Goal: Task Accomplishment & Management: Complete application form

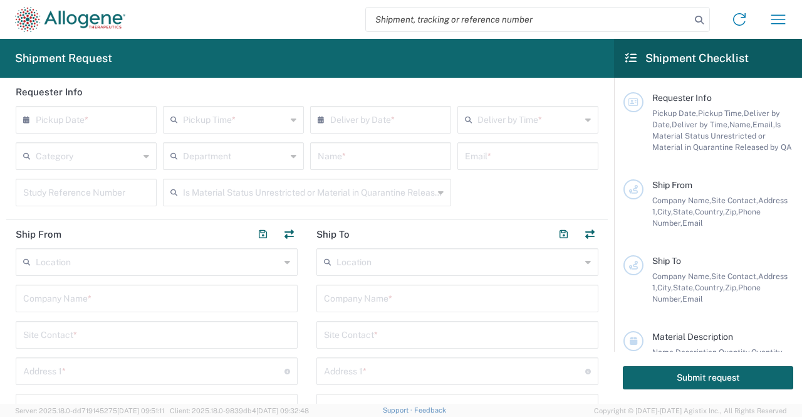
click at [75, 112] on input "text" at bounding box center [89, 119] width 107 height 22
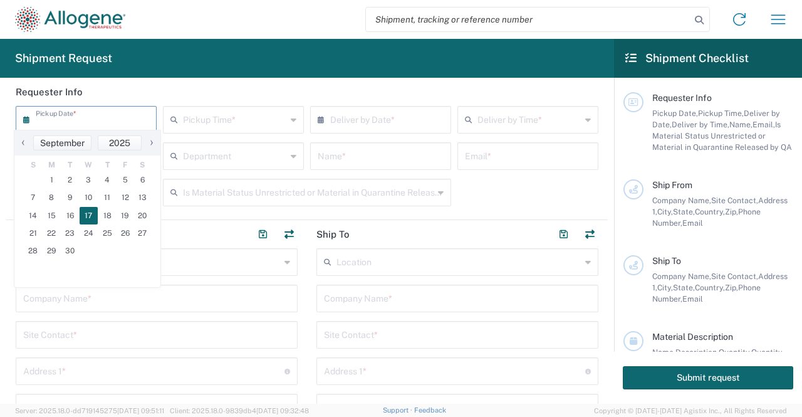
click at [86, 216] on span "17" at bounding box center [89, 216] width 19 height 18
type input "09/17/2025"
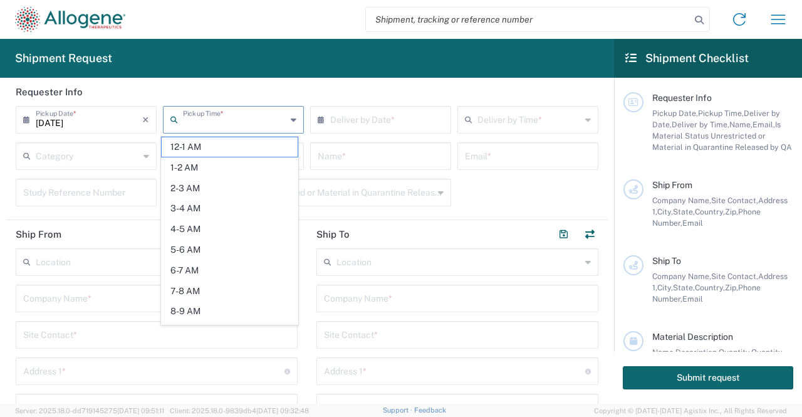
click at [223, 123] on input "text" at bounding box center [234, 119] width 103 height 22
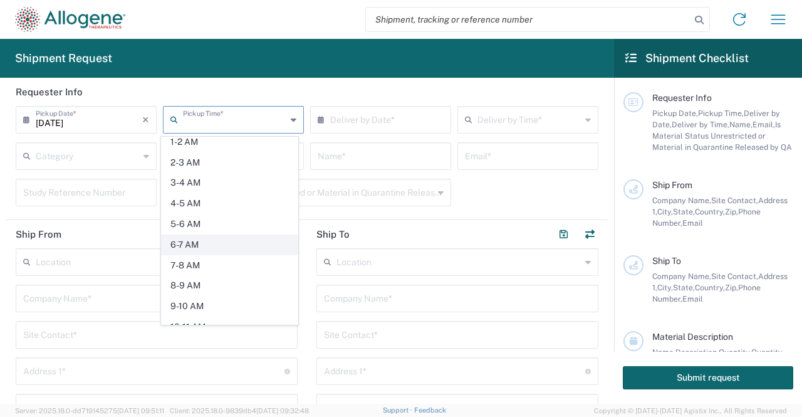
scroll to position [26, 0]
click at [195, 297] on span "9-10 AM" at bounding box center [230, 305] width 136 height 19
type input "9-10 AM"
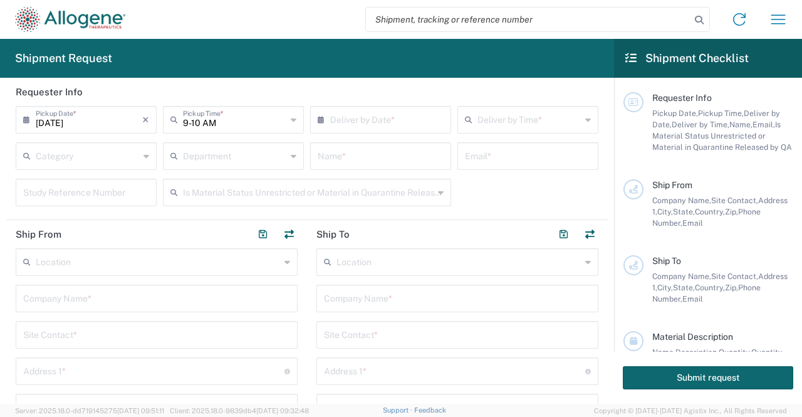
click at [374, 117] on input "text" at bounding box center [383, 119] width 107 height 22
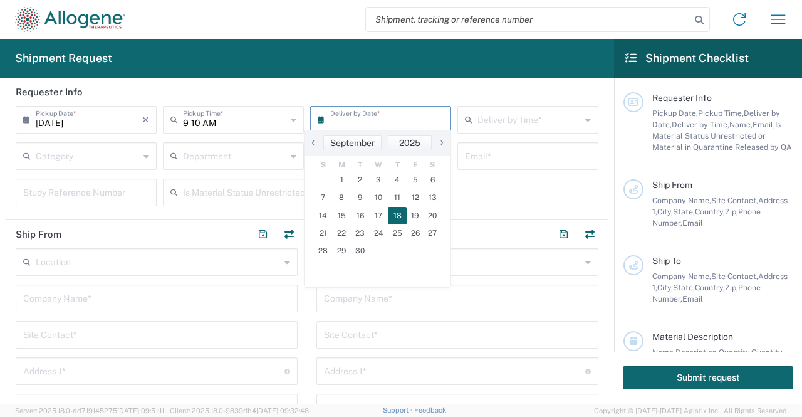
click at [399, 215] on span "18" at bounding box center [397, 216] width 19 height 18
type input "09/18/2025"
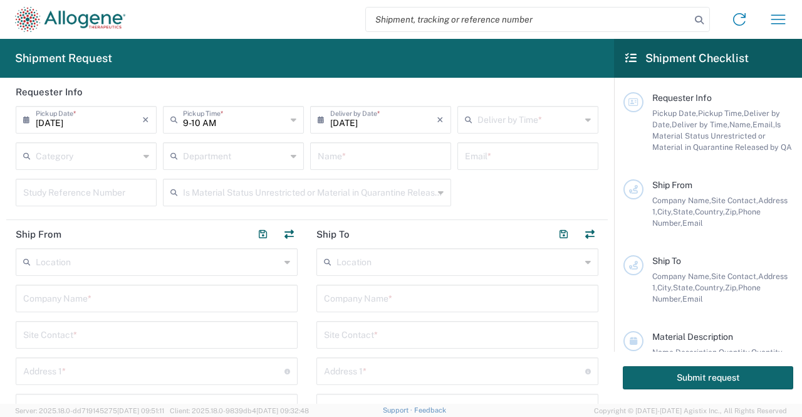
click at [520, 118] on input "text" at bounding box center [529, 119] width 103 height 22
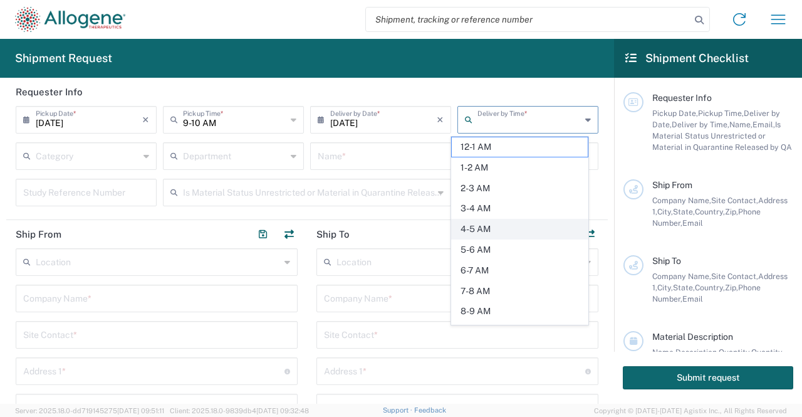
scroll to position [45, 0]
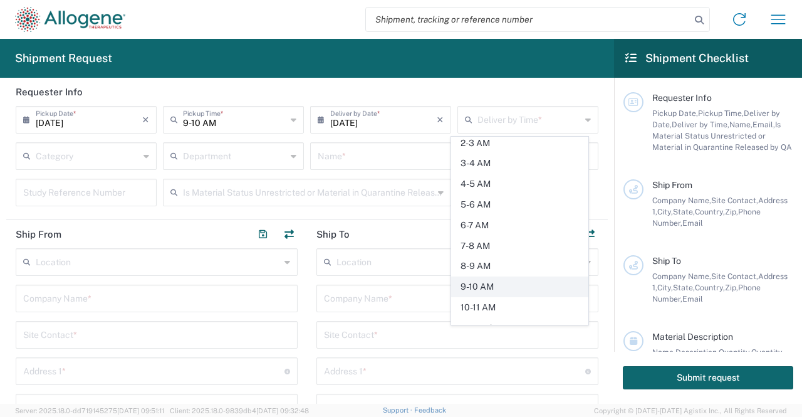
click at [481, 285] on span "9-10 AM" at bounding box center [520, 286] width 136 height 19
type input "9-10 AM"
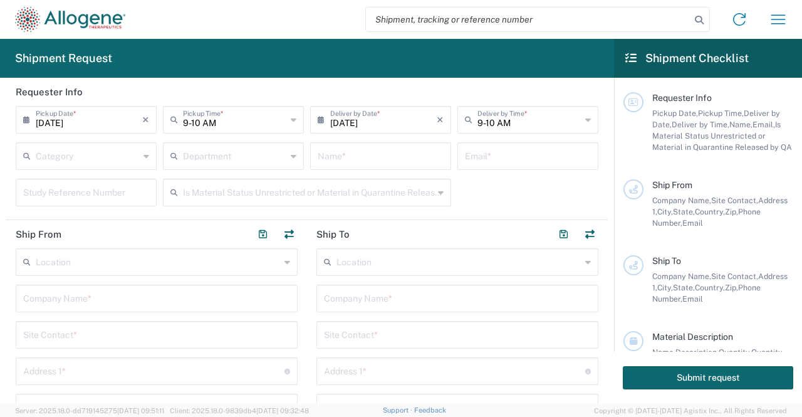
click at [332, 152] on input "text" at bounding box center [381, 155] width 126 height 22
type input "Joseph Walsh"
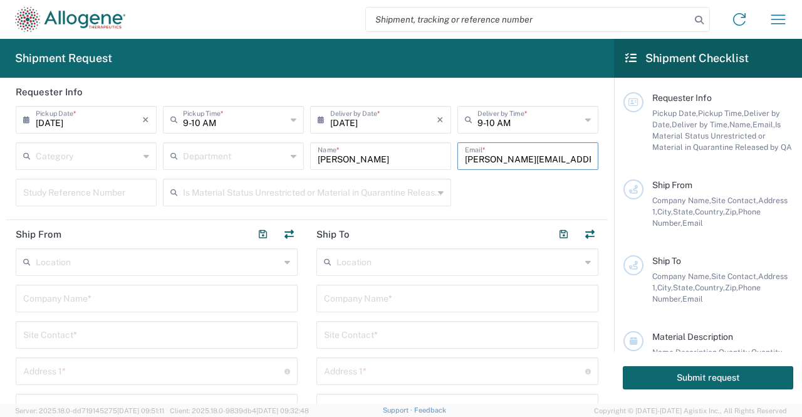
type input "joseph.walsh@allogene.com"
click at [265, 192] on input "text" at bounding box center [308, 192] width 251 height 22
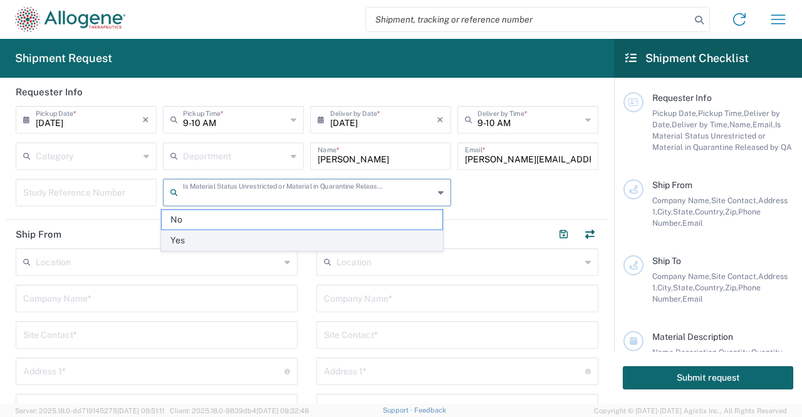
click at [215, 244] on span "Yes" at bounding box center [302, 240] width 281 height 19
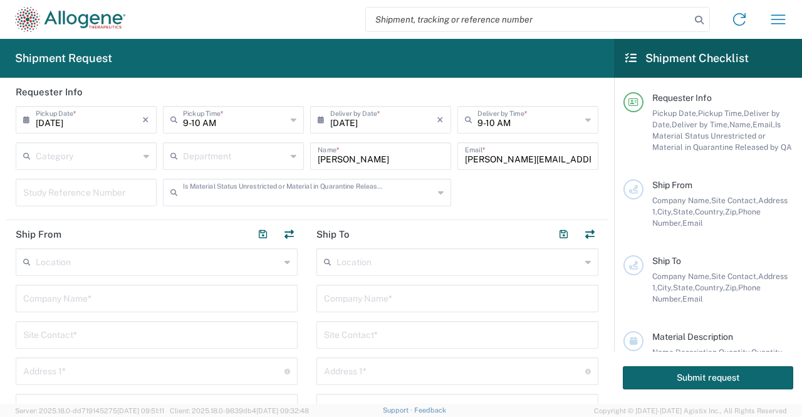
type input "Yes"
click at [141, 333] on input "text" at bounding box center [156, 334] width 267 height 22
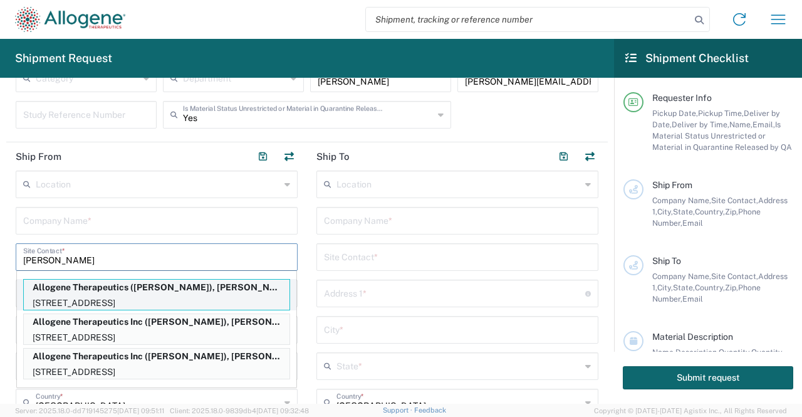
scroll to position [109, 0]
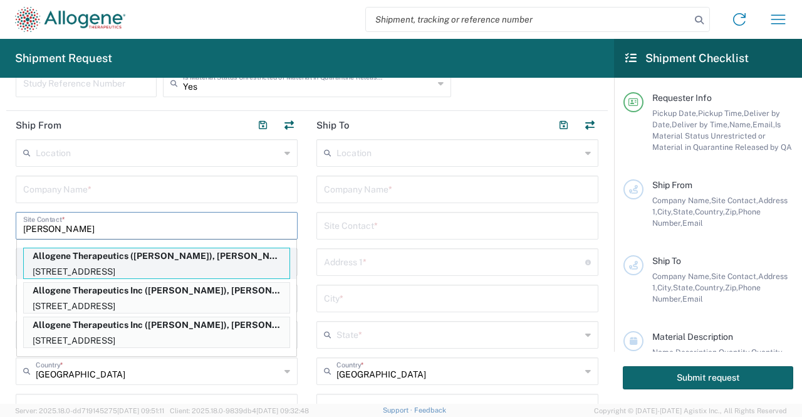
type input "jose"
click at [131, 256] on p "Allogene Therapeutics (Joseph Walsh), joseph.walsh@allogene.com" at bounding box center [157, 256] width 266 height 16
type input "Allogene Therapeutics"
type input "7400 Gateway Blvd"
type input "Newark"
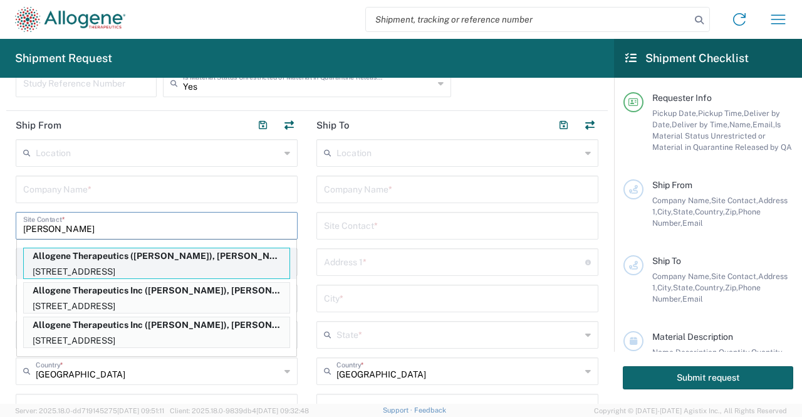
type input "California"
type input "94560"
type input "Joseph Walsh"
type input "510-386-5905"
type input "joseph.walsh@allogene.com"
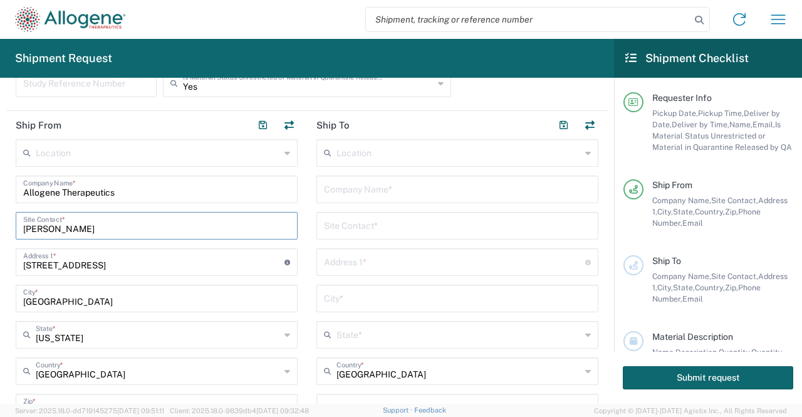
click at [382, 228] on input "text" at bounding box center [457, 225] width 267 height 22
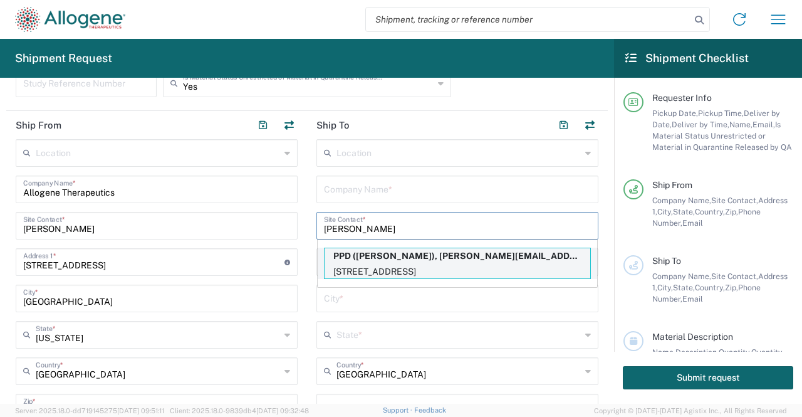
type input "hannah"
click at [381, 268] on p "2230 Pleasant View Road, Middleton, WI, 53562, US" at bounding box center [458, 272] width 266 height 16
type input "PPD"
type input "2230 Pleasant View Road"
type input "Middleton"
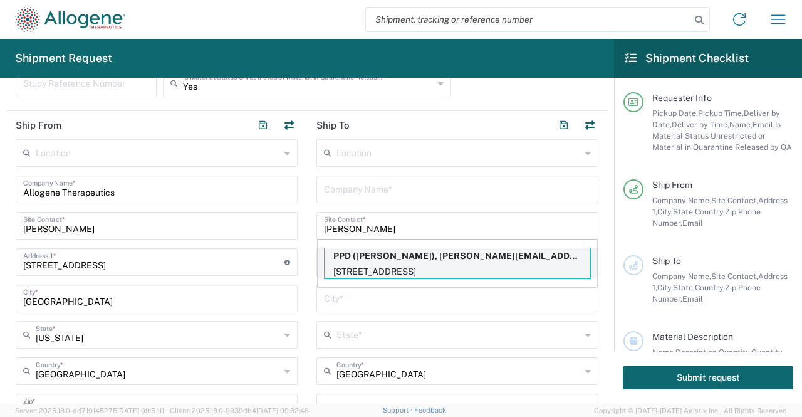
type input "Wisconsin"
type input "53562"
type input "Hannah Savage"
type input "608-203-4325"
type input "hannah.savage@ppd.com"
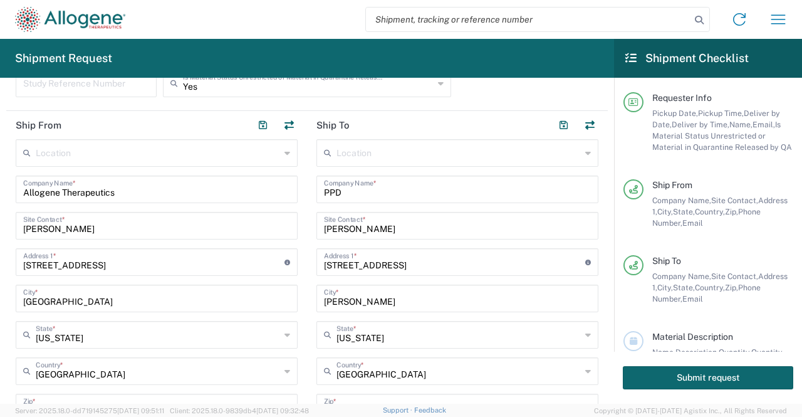
click at [518, 196] on input "PPD" at bounding box center [457, 188] width 267 height 22
click at [438, 270] on input "2230 Pleasant View Road" at bounding box center [454, 261] width 261 height 22
click at [411, 233] on input "Hannah Savage" at bounding box center [457, 225] width 267 height 22
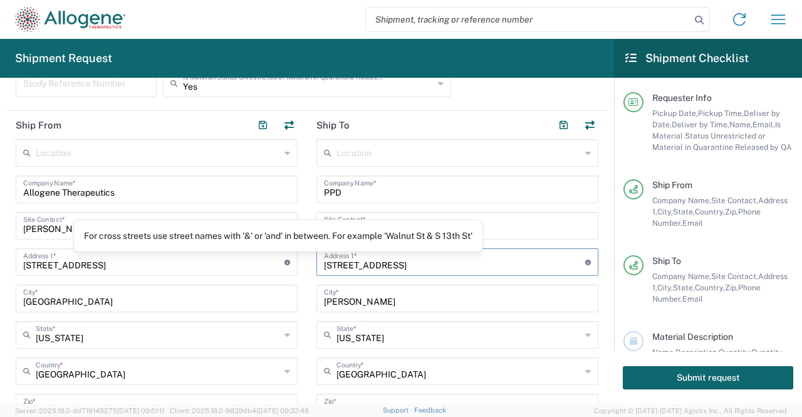
drag, startPoint x: 428, startPoint y: 265, endPoint x: 278, endPoint y: 258, distance: 150.0
click at [278, 258] on div "Ship From Location Master Location Newark South San Francisco - Grand Ave South…" at bounding box center [307, 309] width 602 height 397
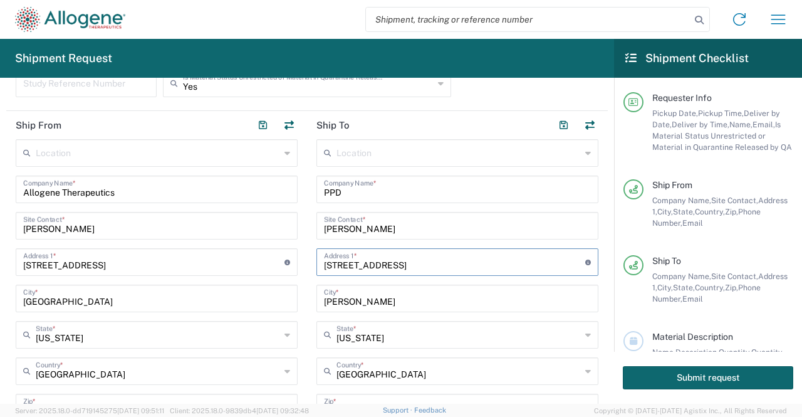
click at [359, 265] on input "8556 Reasearch Way" at bounding box center [454, 261] width 261 height 22
type input "8556 Research Way"
click at [535, 243] on div "Location Master Location Newark South San Francisco - Grand Ave South San Franc…" at bounding box center [458, 321] width 282 height 364
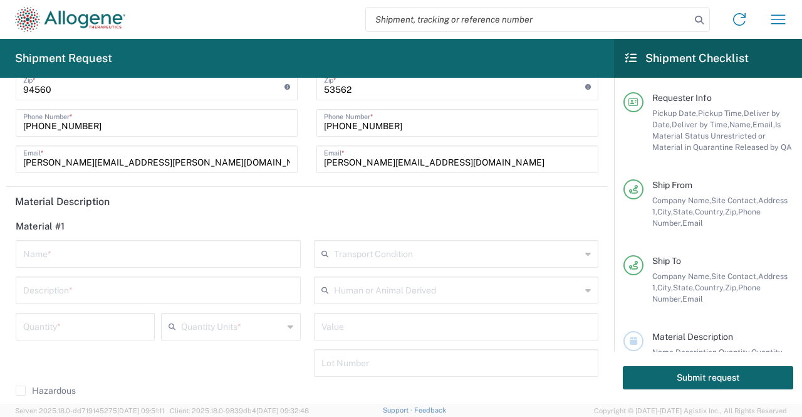
scroll to position [463, 0]
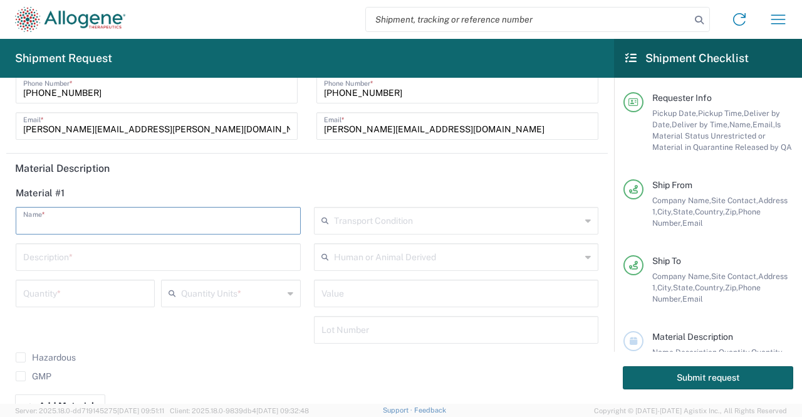
click at [222, 212] on input "text" at bounding box center [158, 220] width 270 height 22
drag, startPoint x: 238, startPoint y: 228, endPoint x: 330, endPoint y: 243, distance: 93.4
click at [330, 243] on div "ALLO-501A P1 CLN-001: Stability T24M / QC ID#: CF120240016-1 to CF120240016-5 /…" at bounding box center [307, 298] width 596 height 183
type input "ALLO-501A P1 CLN-001: Stability T24M / QC ID#: CF120240016-1 to CF120240016-5 /…"
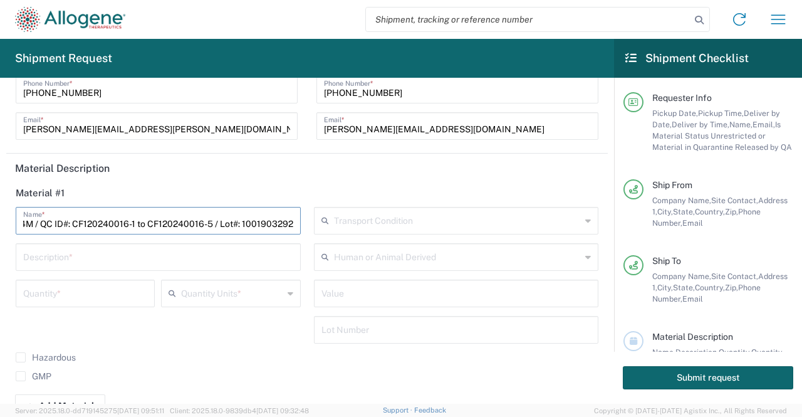
click at [337, 328] on input "text" at bounding box center [457, 329] width 270 height 22
paste input "1001903292"
type input "1001903292"
click at [344, 294] on input "text" at bounding box center [457, 292] width 270 height 22
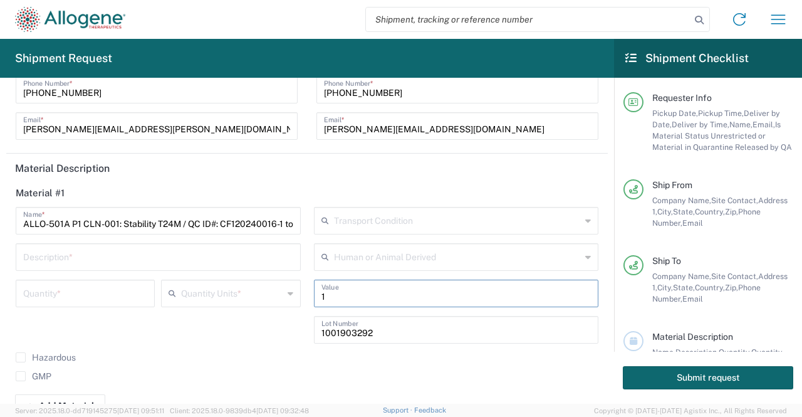
type input "1"
click at [349, 255] on input "text" at bounding box center [458, 256] width 248 height 22
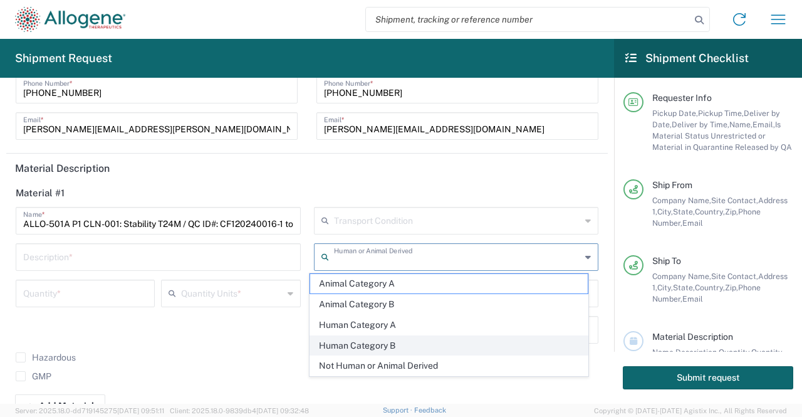
click at [342, 338] on span "Human Category B" at bounding box center [449, 345] width 278 height 19
type input "Human Category B"
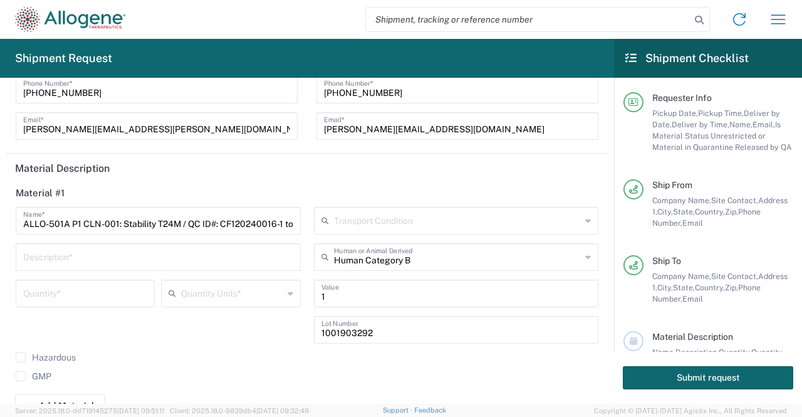
click at [379, 218] on input "text" at bounding box center [458, 220] width 248 height 22
click at [349, 165] on h5 "Material Description" at bounding box center [307, 168] width 584 height 12
click at [348, 223] on input "text" at bounding box center [458, 220] width 248 height 22
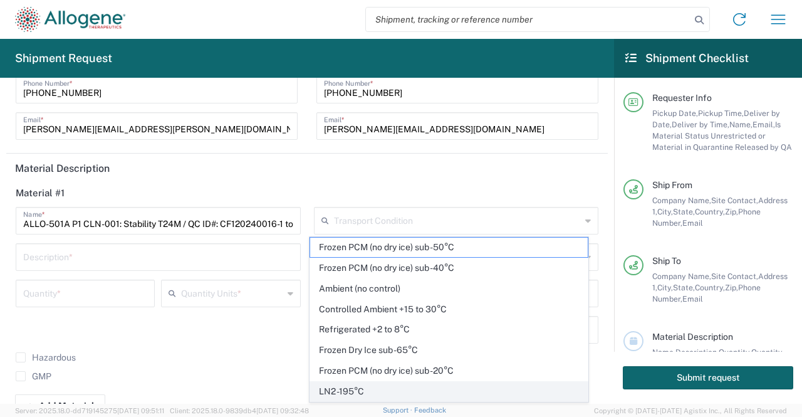
click at [347, 387] on span "LN2 -195°C" at bounding box center [449, 391] width 278 height 19
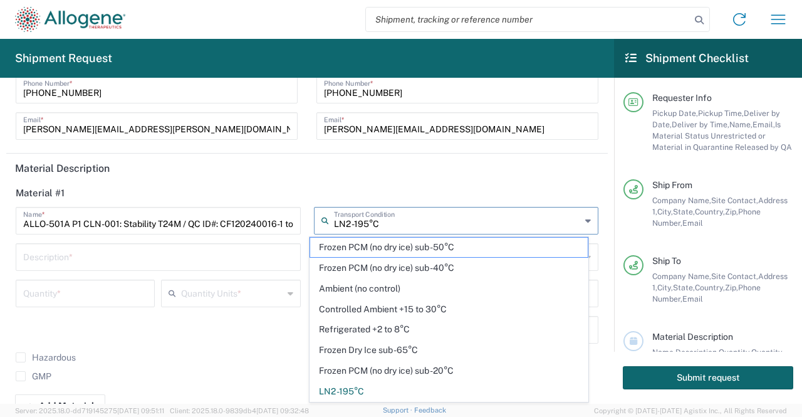
type input "LN2 -195°C"
click at [367, 223] on input "LN2 -195°C" at bounding box center [458, 220] width 248 height 22
click at [325, 182] on header "Material #1" at bounding box center [307, 193] width 602 height 28
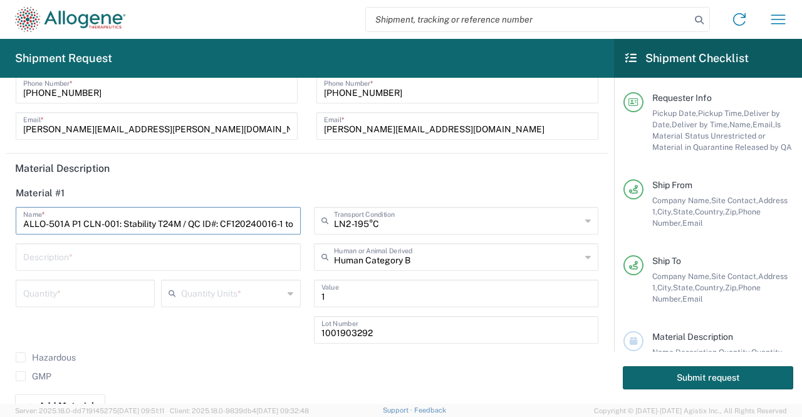
drag, startPoint x: 181, startPoint y: 223, endPoint x: 0, endPoint y: 218, distance: 180.6
click at [0, 218] on form "Requester Info 09/17/2025 × Pickup Date * Cancel Apply 9-10 AM Pickup Time * 12…" at bounding box center [307, 241] width 614 height 326
click at [73, 254] on input "text" at bounding box center [158, 256] width 270 height 22
paste input "ALLO-501A P1 CLN-001: Stability T24M"
type input "ALLO-501A P1 CLN-001: Stability T24M"
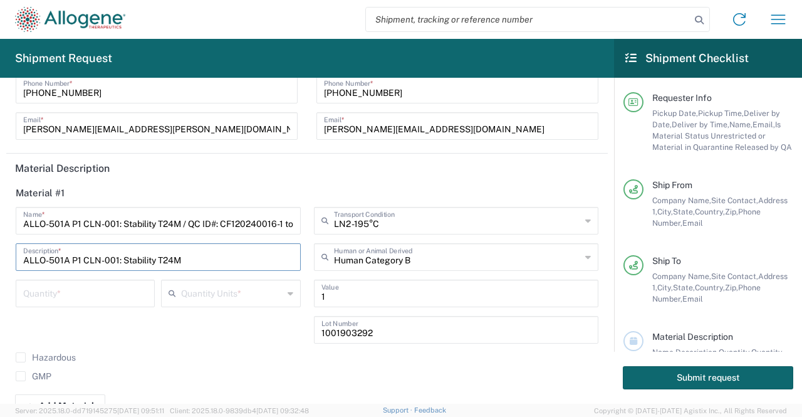
click at [77, 293] on input "number" at bounding box center [85, 292] width 124 height 22
type input "5"
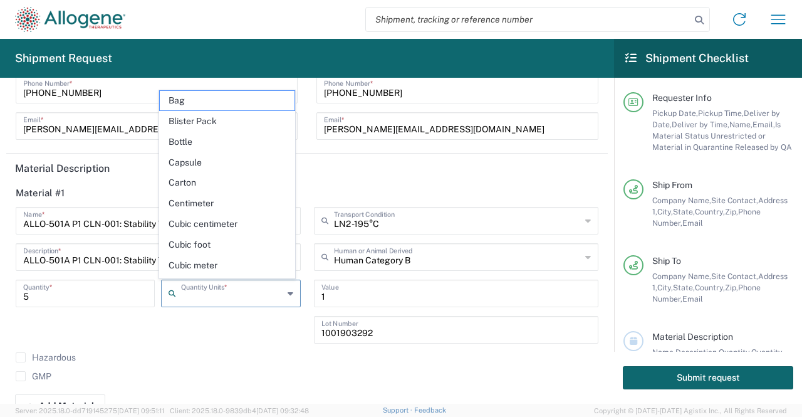
click at [223, 290] on input "text" at bounding box center [232, 292] width 102 height 22
click at [181, 275] on span "Vials" at bounding box center [227, 284] width 134 height 19
type input "Vials"
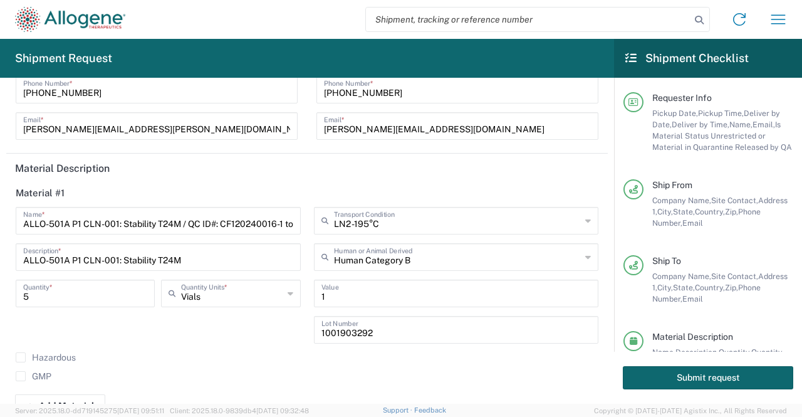
scroll to position [575, 0]
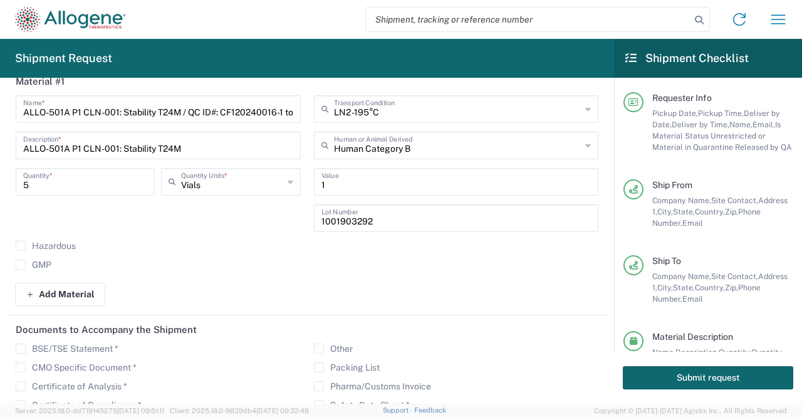
click at [19, 267] on label "GMP" at bounding box center [34, 265] width 36 height 10
click at [21, 265] on input "GMP" at bounding box center [21, 265] width 0 height 0
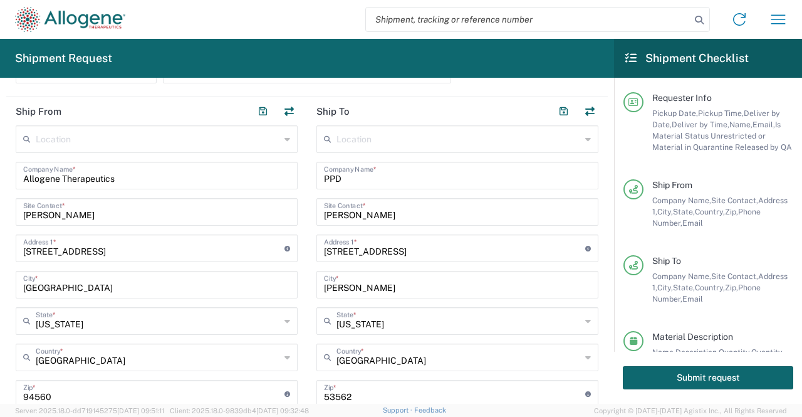
scroll to position [125, 0]
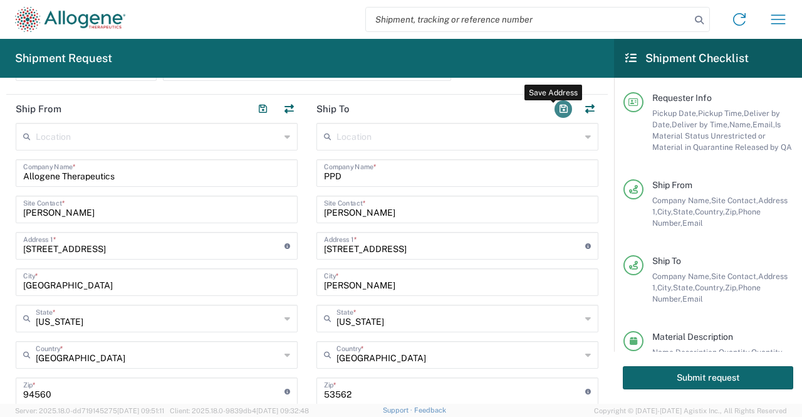
click at [558, 112] on button "button" at bounding box center [564, 109] width 18 height 18
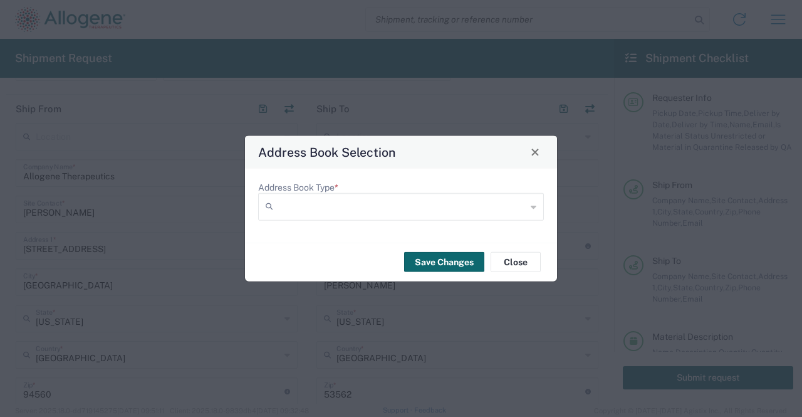
click at [429, 211] on input "Address Book Type *" at bounding box center [402, 206] width 248 height 20
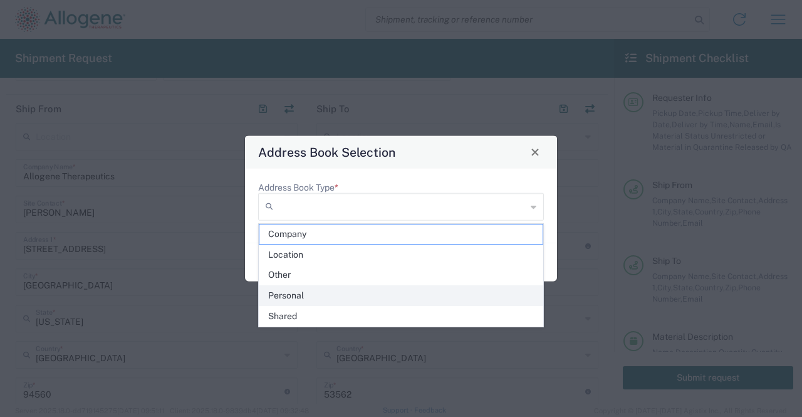
click at [318, 290] on span "Personal" at bounding box center [402, 295] width 284 height 19
type input "Personal"
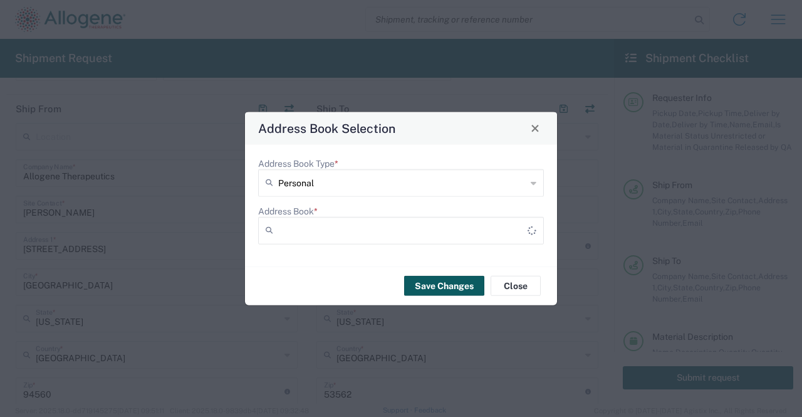
click at [434, 286] on button "Save Changes" at bounding box center [444, 286] width 80 height 20
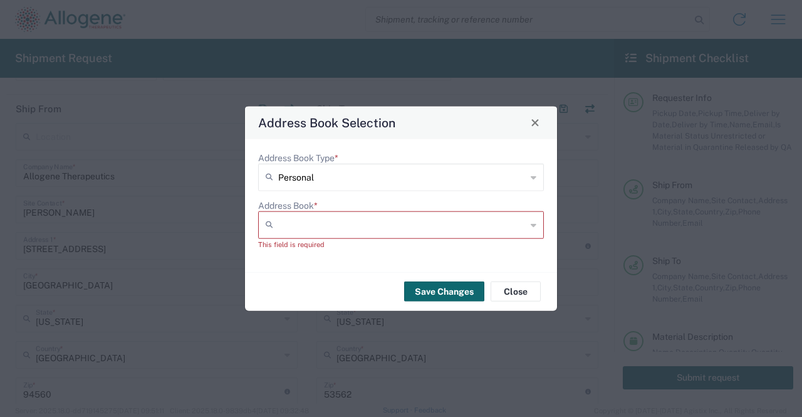
click at [402, 233] on input "Address Book *" at bounding box center [402, 224] width 248 height 20
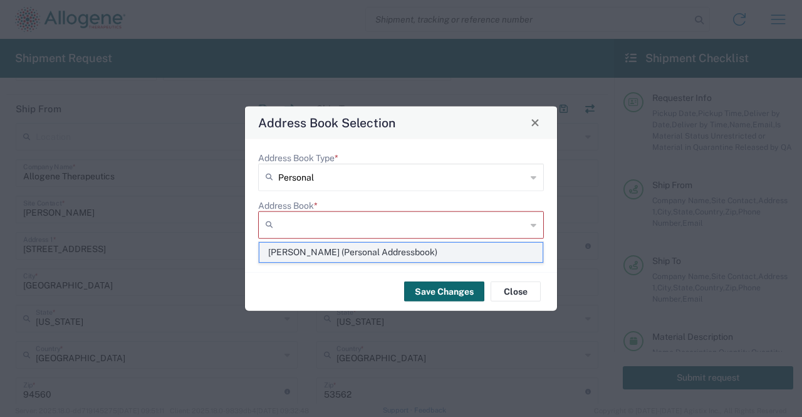
click at [364, 249] on span "Joseph Walsh (Personal Addressbook)" at bounding box center [402, 252] width 284 height 19
type input "Joseph Walsh (Personal Addressbook)"
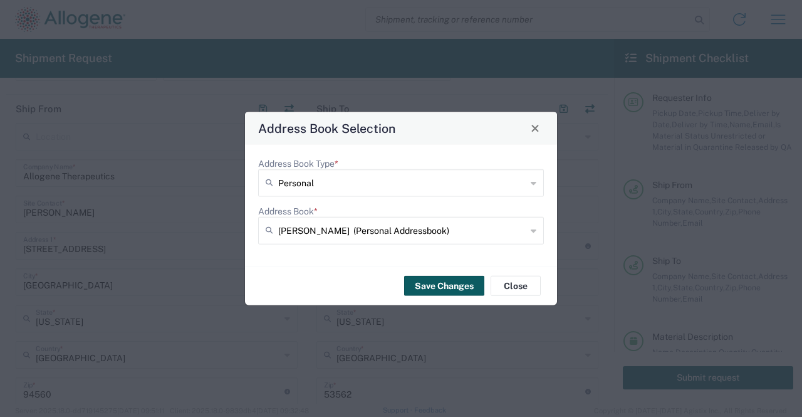
click at [437, 289] on button "Save Changes" at bounding box center [444, 286] width 80 height 20
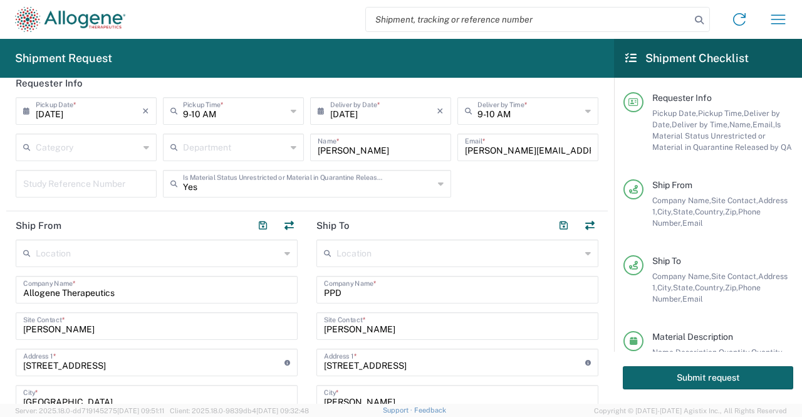
scroll to position [0, 0]
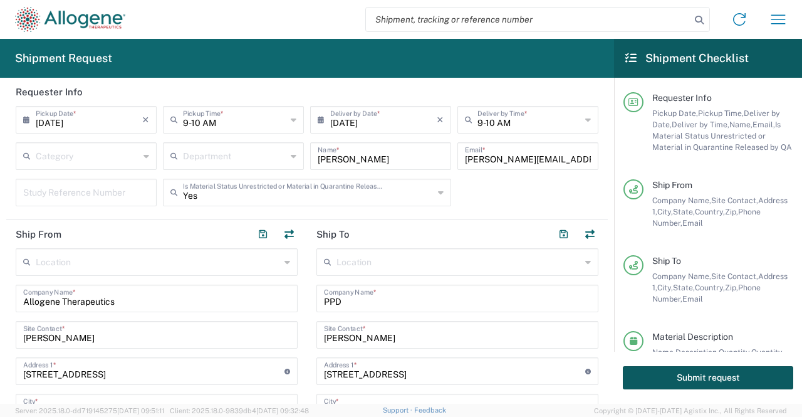
click at [738, 382] on button "Submit request" at bounding box center [708, 377] width 170 height 23
